Goal: Information Seeking & Learning: Find specific fact

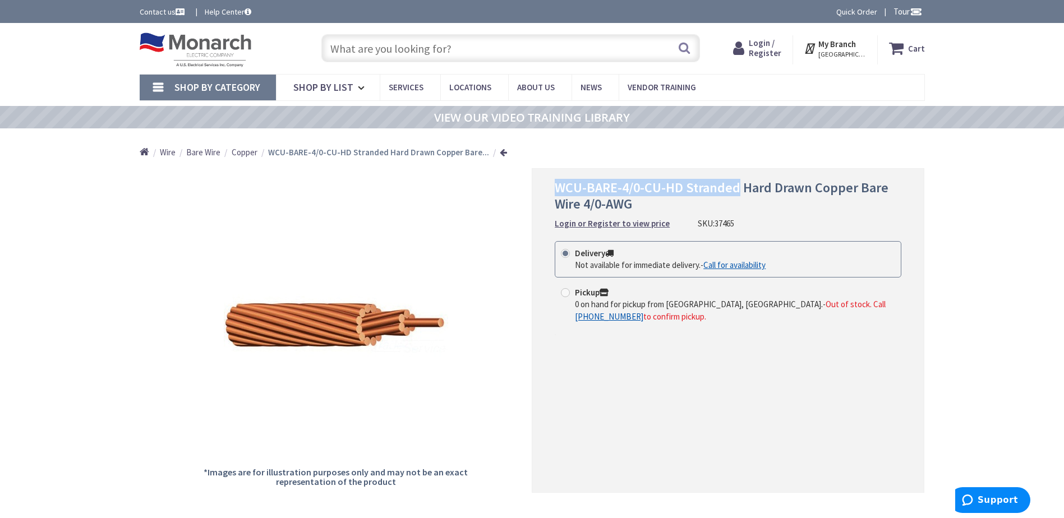
drag, startPoint x: 556, startPoint y: 186, endPoint x: 736, endPoint y: 186, distance: 179.5
click at [736, 186] on span "WCU-BARE-4/0-CU-HD Stranded Hard Drawn Copper Bare Wire 4/0-AWG" at bounding box center [722, 196] width 334 height 34
click at [562, 208] on span "WCU-BARE-4/0-CU-HD Stranded Hard Drawn Copper Bare Wire 4/0-AWG" at bounding box center [722, 196] width 334 height 34
drag, startPoint x: 560, startPoint y: 205, endPoint x: 640, endPoint y: 205, distance: 80.2
click at [653, 205] on h1 "WCU-BARE-4/0-CU-HD Stranded Hard Drawn Copper Bare Wire 4/0-AWG" at bounding box center [728, 196] width 347 height 33
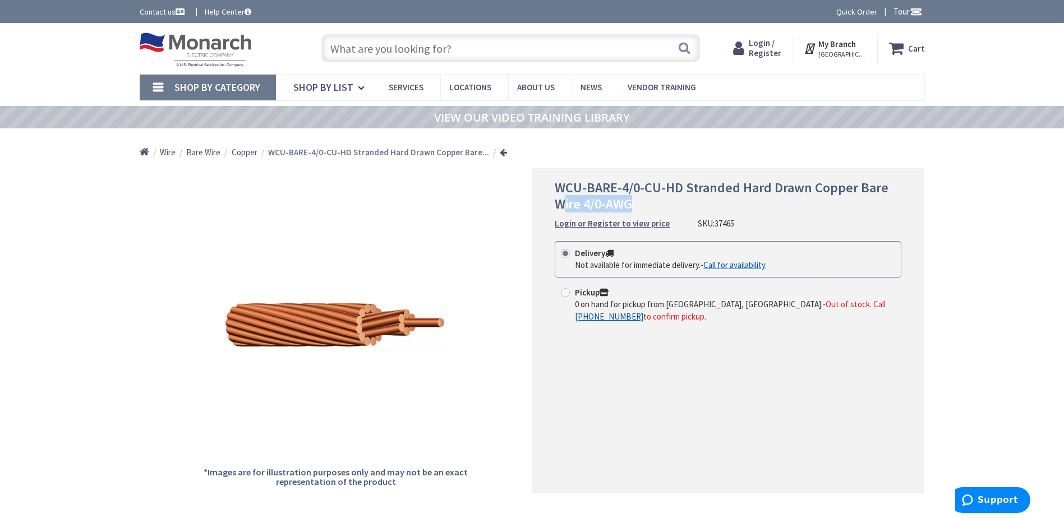
drag, startPoint x: 640, startPoint y: 205, endPoint x: 575, endPoint y: 199, distance: 65.3
click at [590, 199] on span "WCU-BARE-4/0-CU-HD Stranded Hard Drawn Copper Bare Wire 4/0-AWG" at bounding box center [722, 196] width 334 height 34
drag, startPoint x: 552, startPoint y: 203, endPoint x: 633, endPoint y: 206, distance: 81.4
click at [635, 206] on div "WCU-BARE-4/0-CU-HD Stranded Hard Drawn Copper Bare Wire 4/0-AWG Login or Regist…" at bounding box center [728, 330] width 393 height 325
drag, startPoint x: 633, startPoint y: 206, endPoint x: 612, endPoint y: 204, distance: 21.5
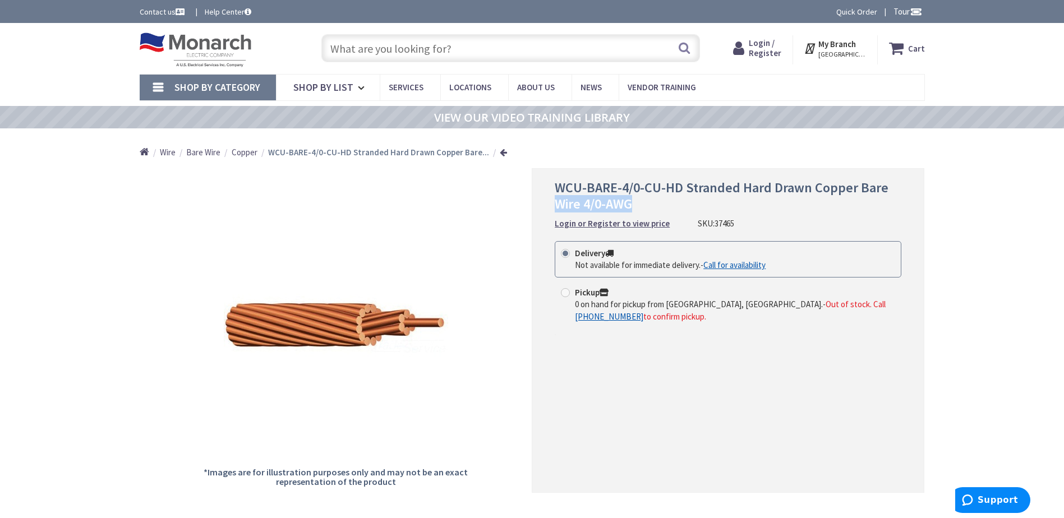
copy span "Wire 4/0-AWG"
